Goal: Task Accomplishment & Management: Use online tool/utility

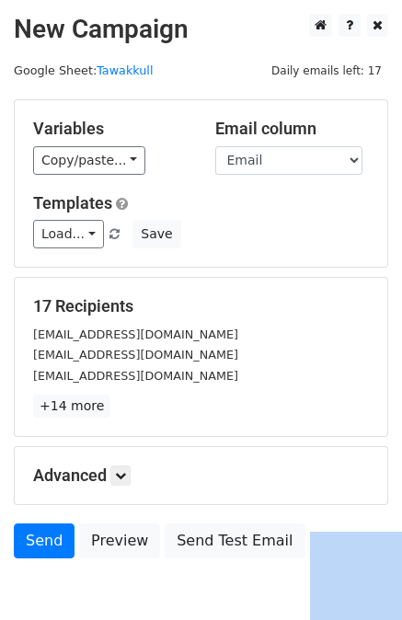
click at [243, 590] on body "New Campaign Daily emails left: 17 Google Sheet: Tawakkull Variables Copy/paste…" at bounding box center [201, 327] width 402 height 627
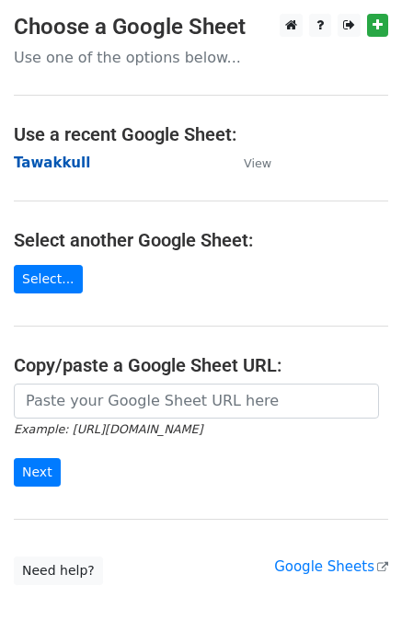
click at [59, 163] on strong "Tawakkull" at bounding box center [52, 163] width 76 height 17
